Goal: Browse casually

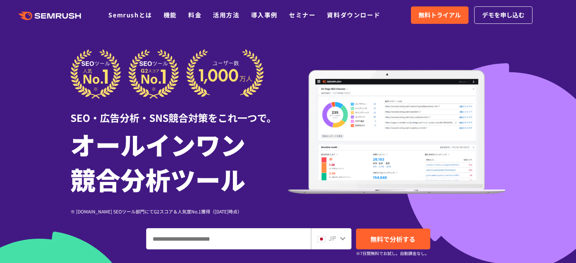
click at [569, 128] on div at bounding box center [288, 211] width 576 height 422
click at [35, 169] on div at bounding box center [288, 211] width 576 height 422
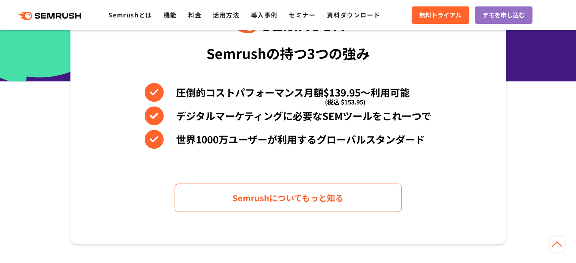
scroll to position [454, 0]
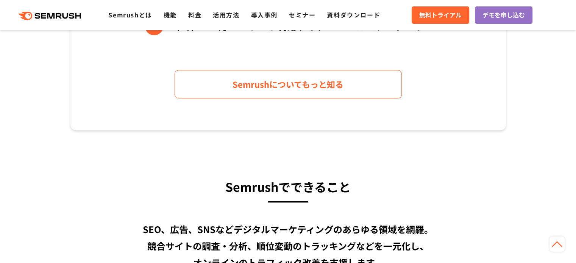
click at [13, 62] on section "Semrushの持つ3つの強み 圧倒的コストパフォーマンス月額$139.95〜利用可能 (税込 $153.95) デジタルマーケティングに必要なSEMツールを…" at bounding box center [288, 1] width 576 height 257
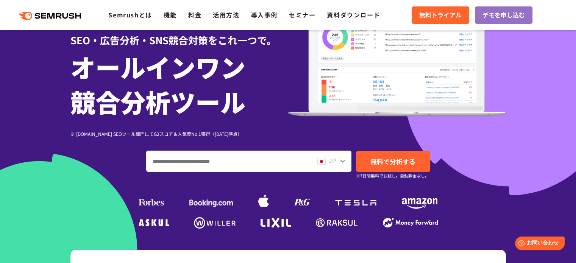
scroll to position [151, 0]
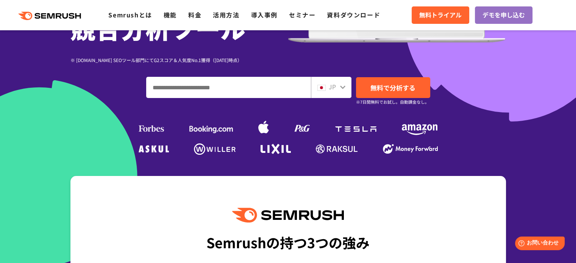
click at [70, 97] on div "SEO・広告分析・SNS競合対策をこれ一つで。 オールインワン 競合分析ツール ※ [DOMAIN_NAME] SEOツール部門にてG2スコア＆人気度No.1…" at bounding box center [287, 27] width 435 height 259
click at [532, 82] on div at bounding box center [288, 60] width 576 height 422
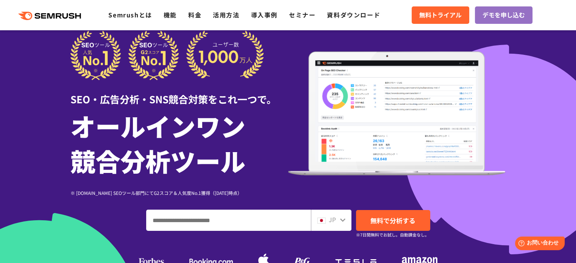
scroll to position [0, 0]
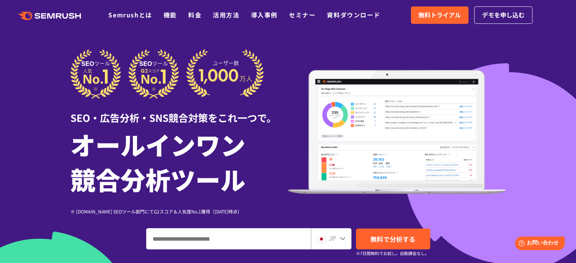
click at [527, 95] on div at bounding box center [288, 211] width 576 height 422
